Goal: Task Accomplishment & Management: Use online tool/utility

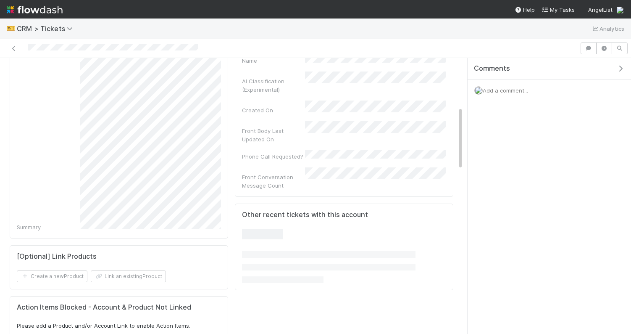
scroll to position [290, 0]
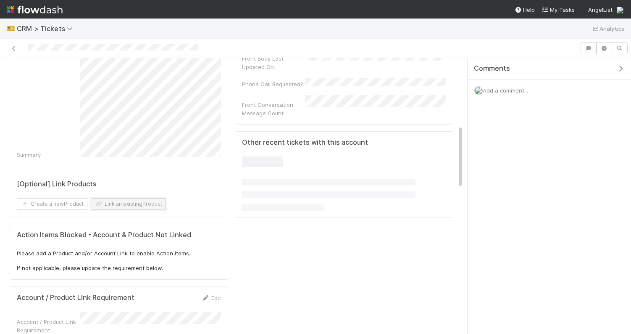
click at [144, 202] on button "Link an existing Product" at bounding box center [128, 204] width 75 height 12
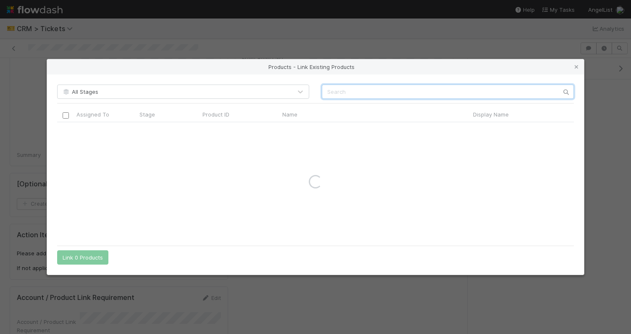
click at [345, 94] on input "text" at bounding box center [448, 91] width 252 height 14
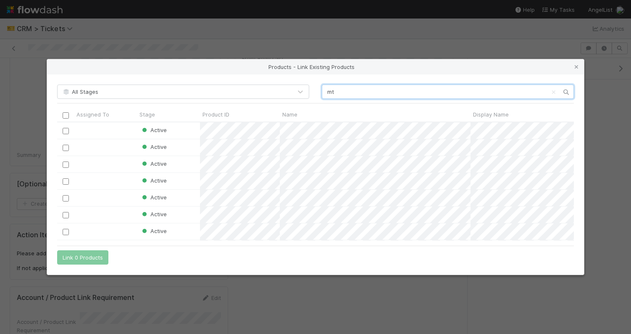
scroll to position [118, 517]
type input "m"
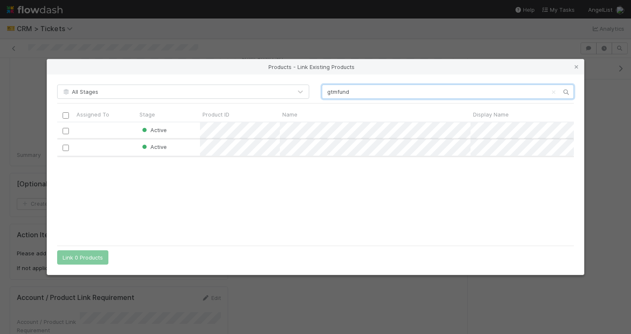
type input "gtmfund"
click at [66, 150] on input "checkbox" at bounding box center [66, 147] width 6 height 6
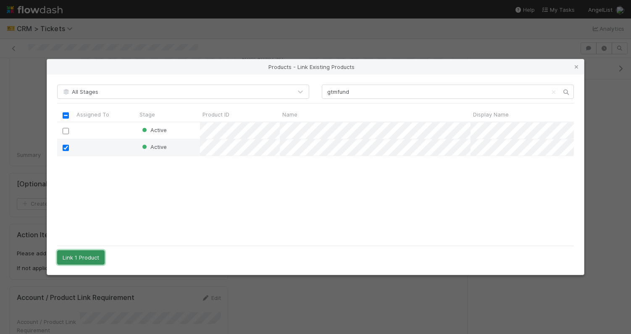
click at [83, 255] on button "Link 1 Product" at bounding box center [80, 257] width 47 height 14
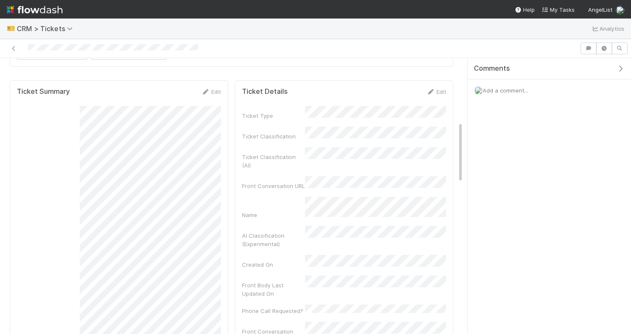
scroll to position [0, 0]
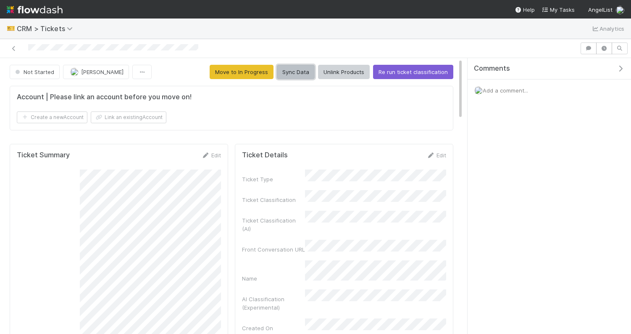
click at [299, 69] on button "Sync Data" at bounding box center [296, 72] width 38 height 14
click at [297, 71] on button "Sync Data" at bounding box center [296, 72] width 38 height 14
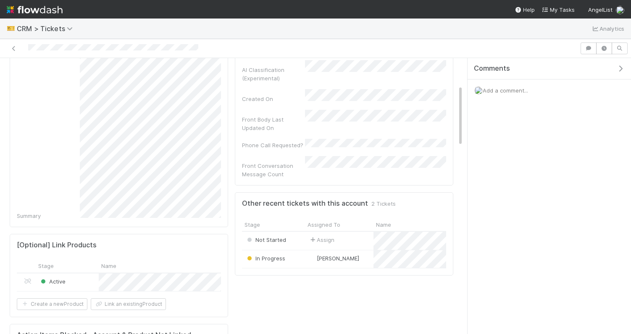
scroll to position [293, 0]
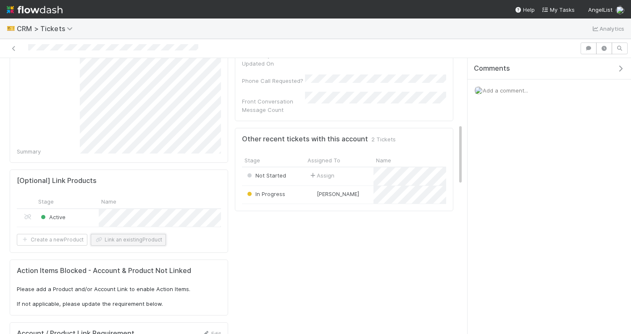
click at [108, 236] on button "Link an existing Product" at bounding box center [128, 240] width 75 height 12
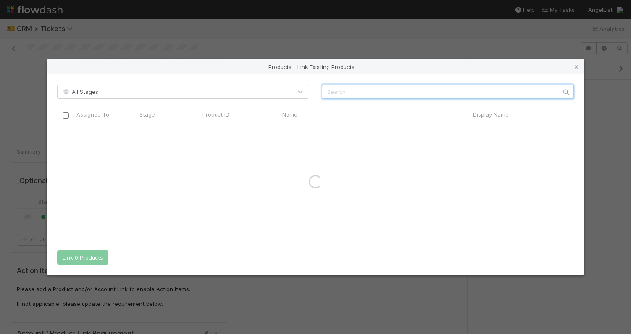
click at [354, 94] on input "text" at bounding box center [448, 91] width 252 height 14
type input "gtmfund"
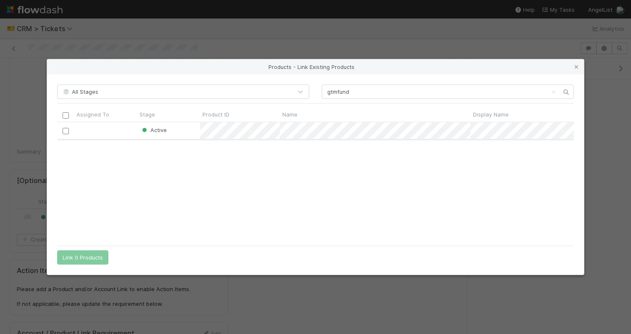
click at [65, 131] on input "checkbox" at bounding box center [66, 131] width 6 height 6
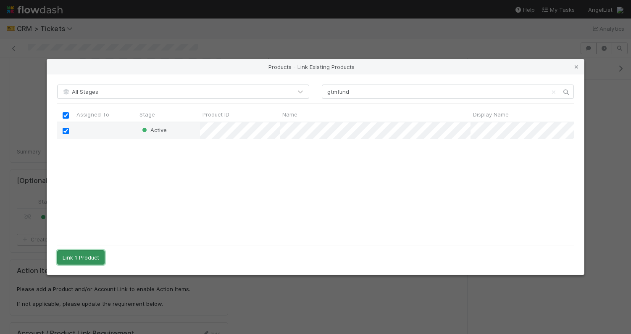
click at [80, 260] on button "Link 1 Product" at bounding box center [80, 257] width 47 height 14
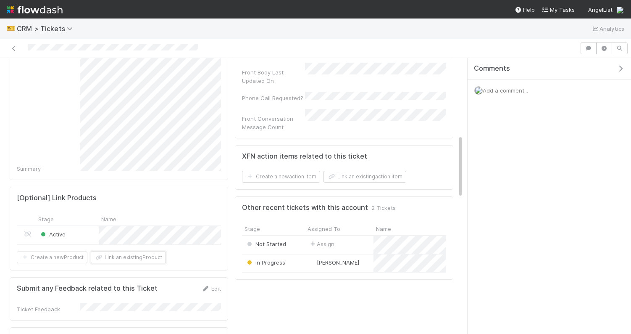
scroll to position [0, 0]
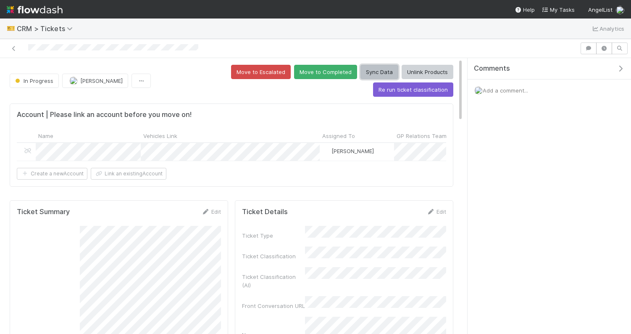
click at [360, 75] on button "Sync Data" at bounding box center [379, 72] width 38 height 14
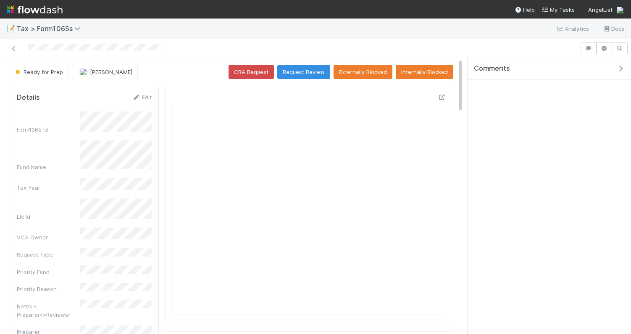
scroll to position [171, 135]
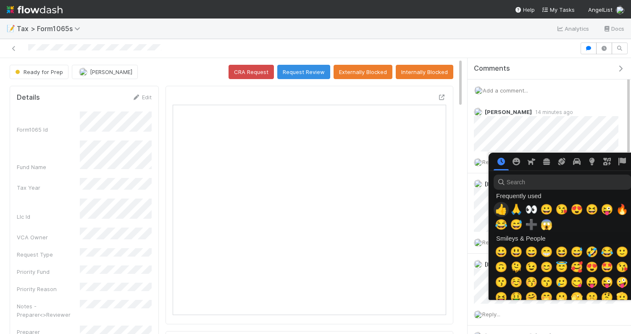
click at [499, 208] on span "👍" at bounding box center [501, 209] width 13 height 12
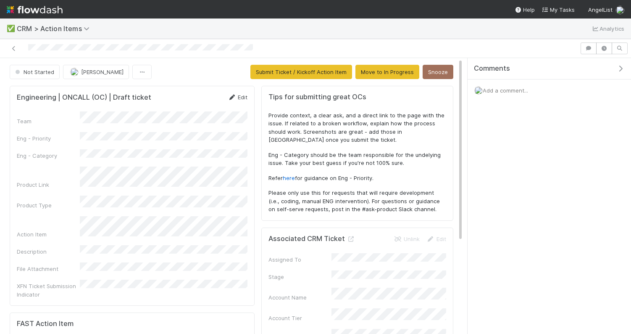
click at [244, 97] on link "Edit" at bounding box center [238, 97] width 20 height 7
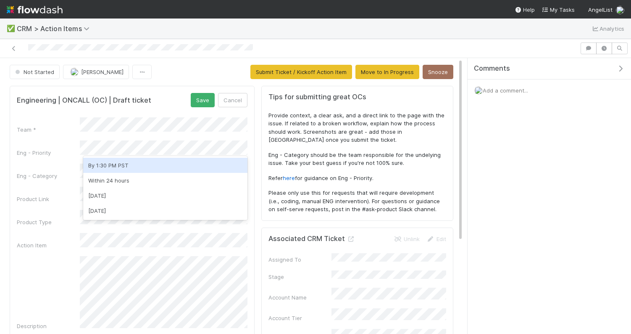
click at [126, 165] on div "By 1:30 PM PST" at bounding box center [165, 165] width 164 height 15
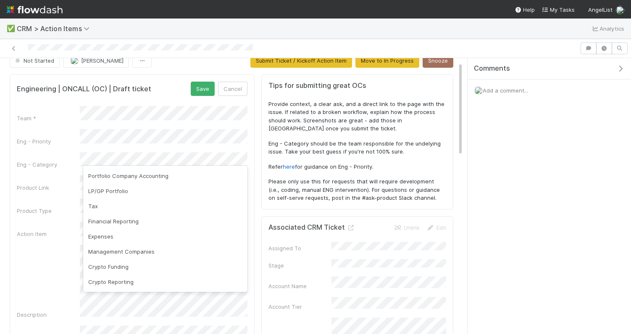
scroll to position [452, 0]
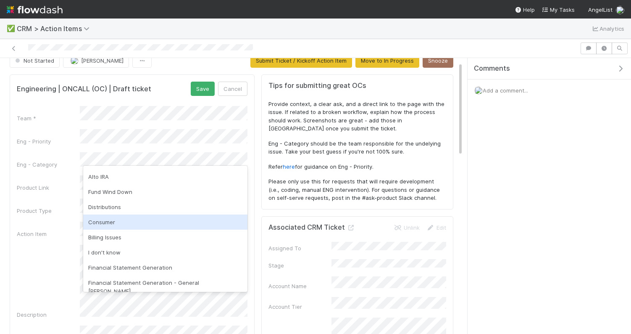
click at [131, 221] on div "Consumer" at bounding box center [165, 221] width 164 height 15
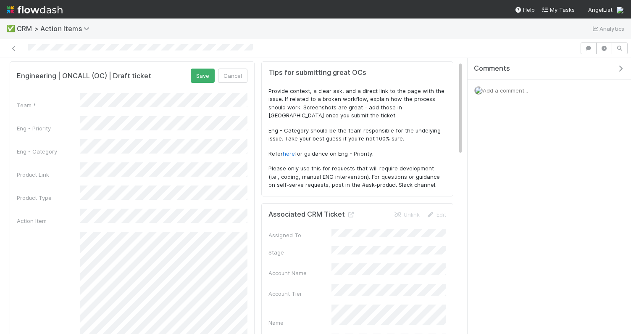
scroll to position [0, 0]
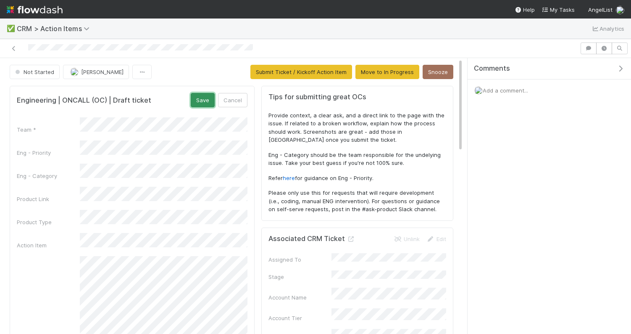
click at [205, 99] on button "Save" at bounding box center [203, 100] width 24 height 14
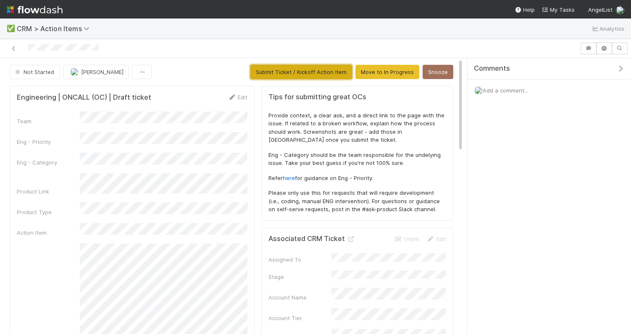
click at [302, 71] on button "Submit Ticket / Kickoff Action Item" at bounding box center [301, 72] width 102 height 14
